Goal: Task Accomplishment & Management: Use online tool/utility

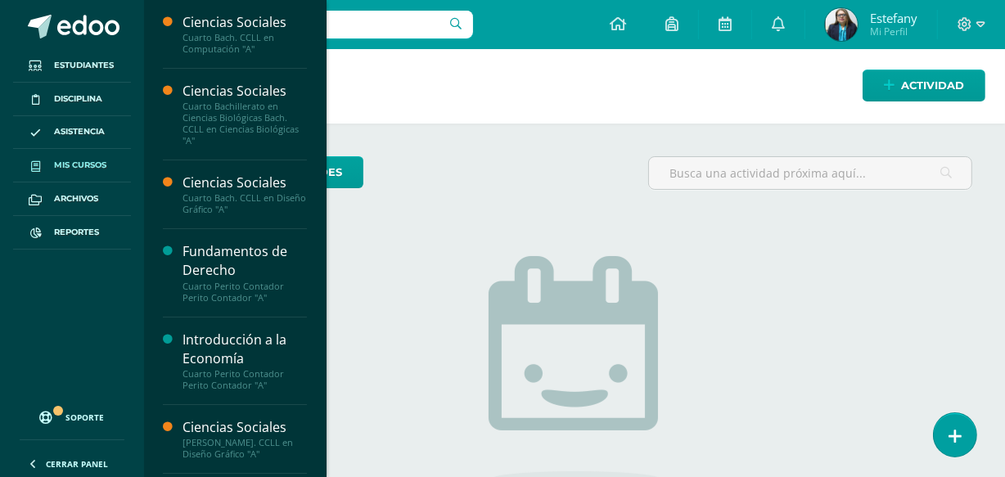
click at [82, 157] on link "Mis cursos" at bounding box center [72, 166] width 118 height 34
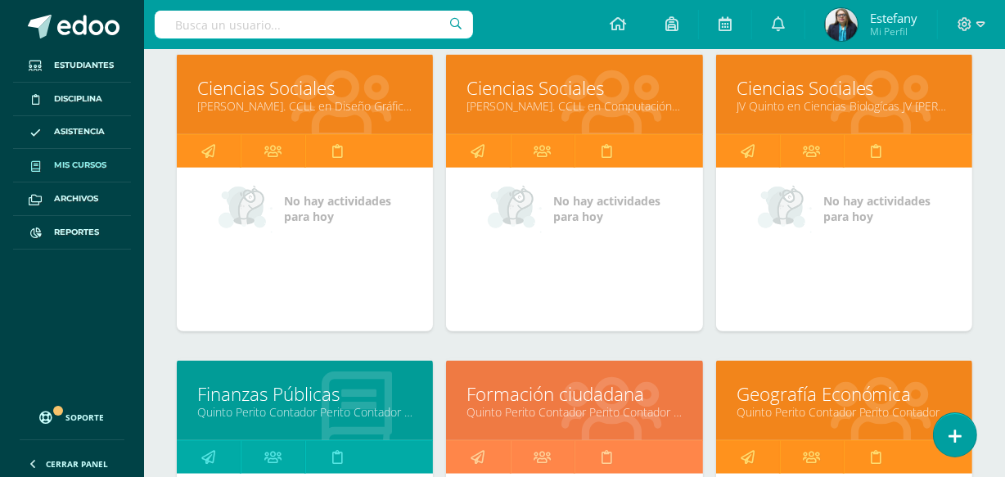
scroll to position [1041, 0]
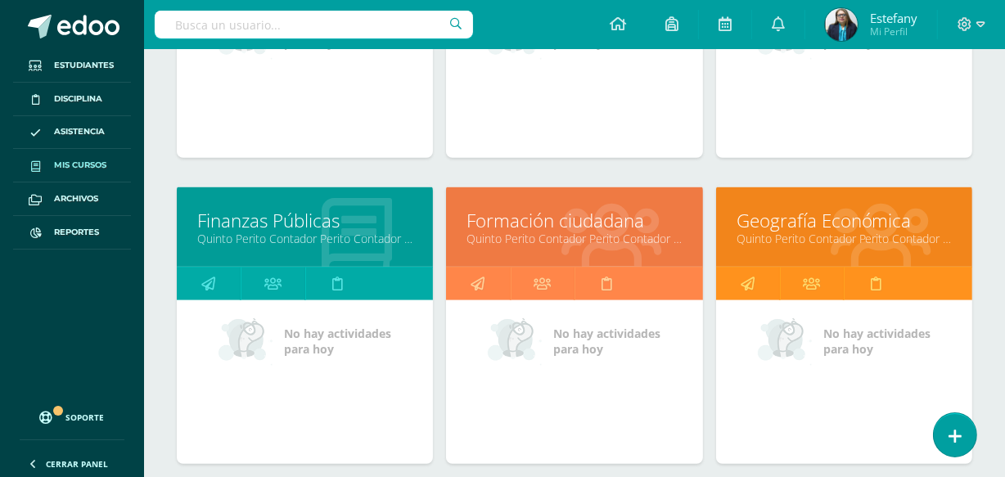
click at [288, 231] on link "Quinto Perito Contador Perito Contador "A"" at bounding box center [304, 239] width 215 height 16
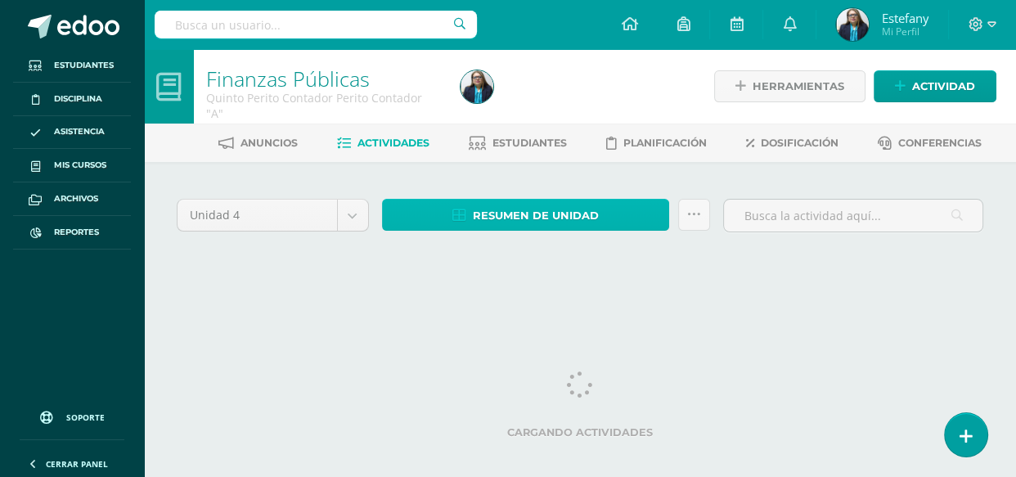
click at [579, 207] on span "Resumen de unidad" at bounding box center [536, 216] width 126 height 30
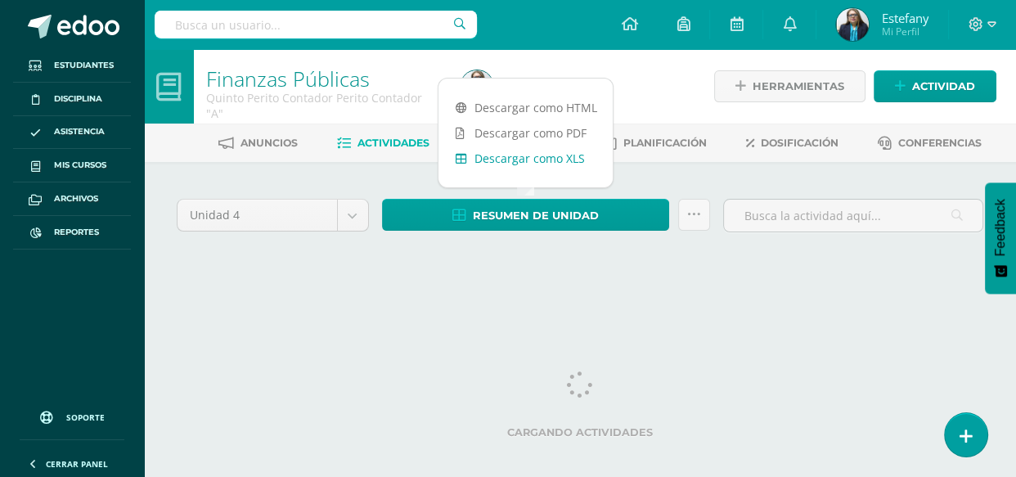
click at [561, 156] on link "Descargar como XLS" at bounding box center [526, 158] width 174 height 25
